Goal: Information Seeking & Learning: Find specific page/section

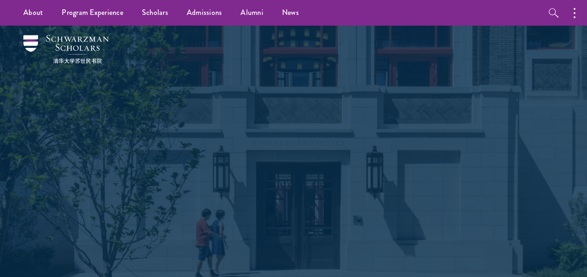
click at [344, 135] on div "Shape the future. Schwarzman Scholars is a prestigious one-year, fully funded m…" at bounding box center [294, 152] width 336 height 252
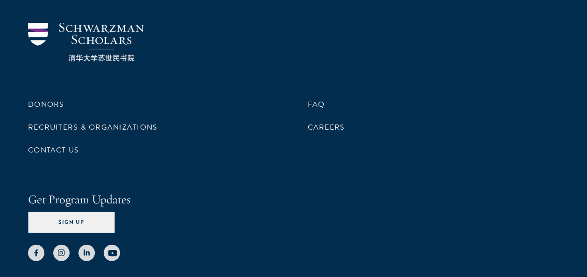
scroll to position [2847, 0]
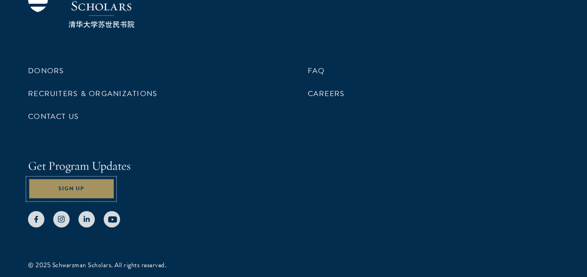
click at [84, 179] on button "Sign Up" at bounding box center [71, 189] width 86 height 21
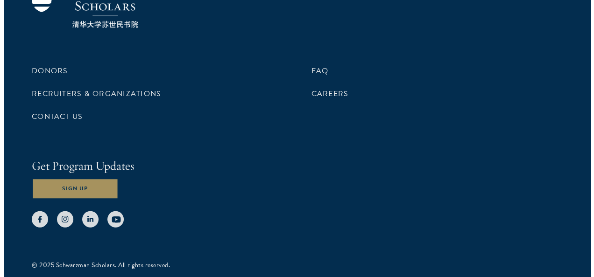
scroll to position [2853, 0]
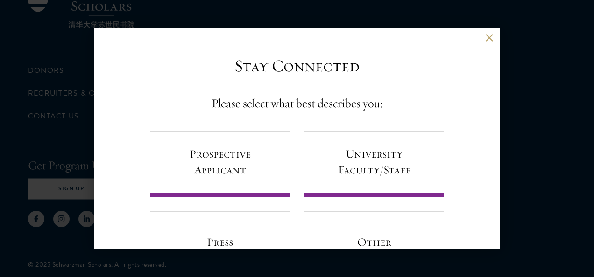
click at [335, 102] on h4 "Please select what best describes you:" at bounding box center [297, 104] width 171 height 18
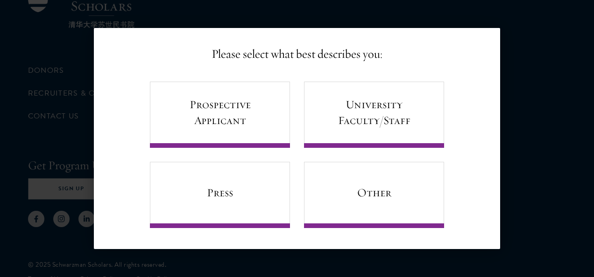
scroll to position [0, 0]
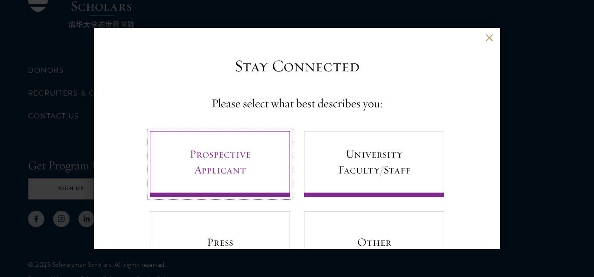
click at [219, 162] on link "Prospective Applicant" at bounding box center [220, 164] width 140 height 66
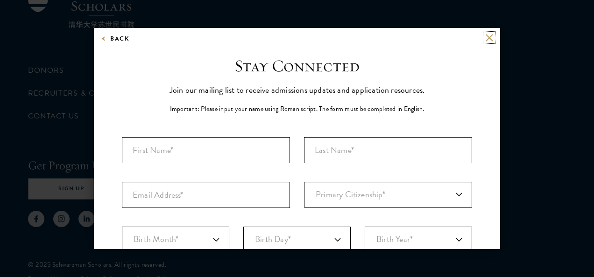
click at [485, 37] on button at bounding box center [489, 38] width 8 height 8
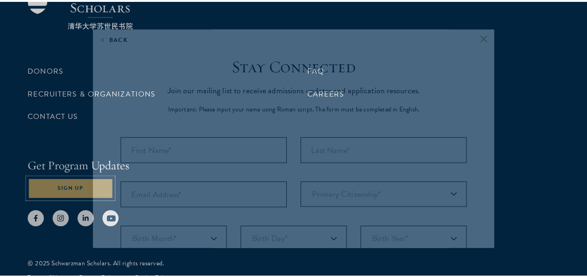
scroll to position [2847, 0]
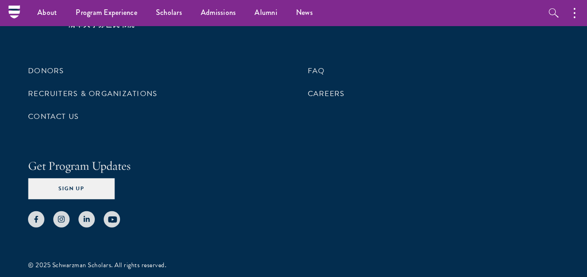
click at [232, 126] on div "Donors Recruiters & Organizations Contact Us FAQ Careers Get Program Updates Si…" at bounding box center [293, 108] width 531 height 238
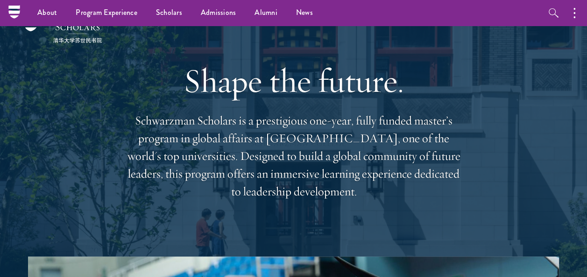
scroll to position [0, 0]
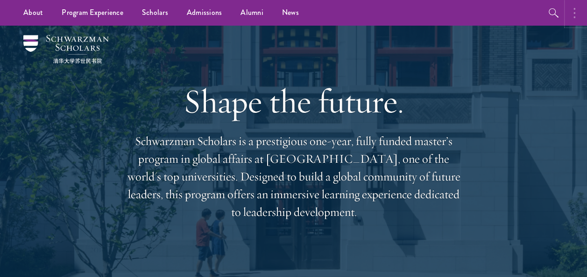
click at [575, 13] on button "button" at bounding box center [576, 13] width 21 height 26
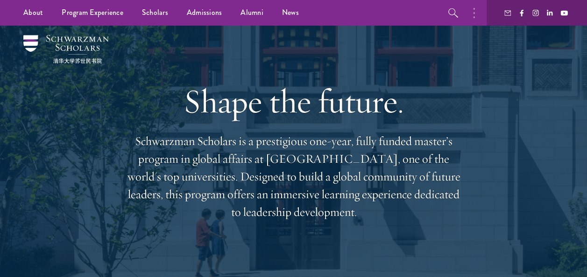
click at [417, 19] on ul "About Overview Leadership Donors Program Experience Overview Curriculum Student…" at bounding box center [227, 13] width 426 height 26
click at [449, 9] on icon "button" at bounding box center [453, 12] width 11 height 11
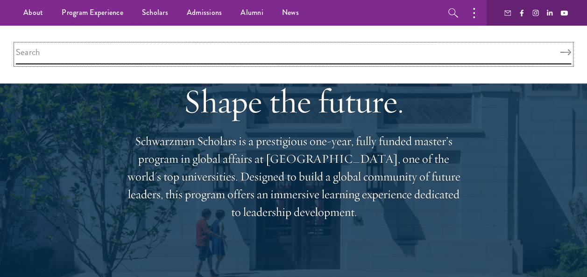
click at [179, 57] on input "search" at bounding box center [293, 54] width 555 height 20
type input "login"
click at [560, 49] on button "Search" at bounding box center [565, 52] width 11 height 7
